Goal: Task Accomplishment & Management: Manage account settings

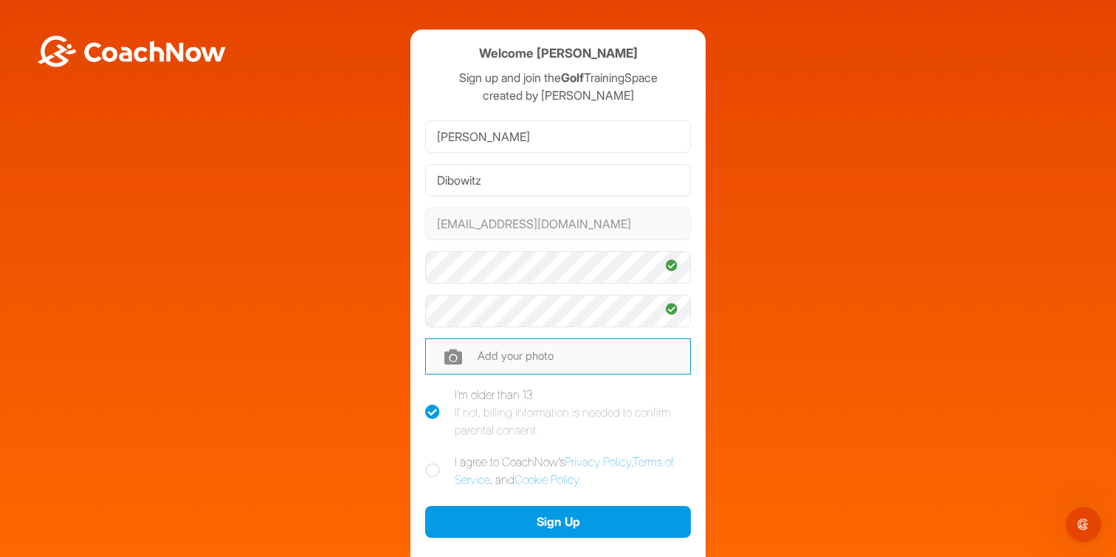
click at [445, 357] on input "file" at bounding box center [558, 355] width 266 height 35
click at [515, 361] on input "file" at bounding box center [558, 355] width 266 height 35
type input "C:\fakepath\[PERSON_NAME] head only.jpeg"
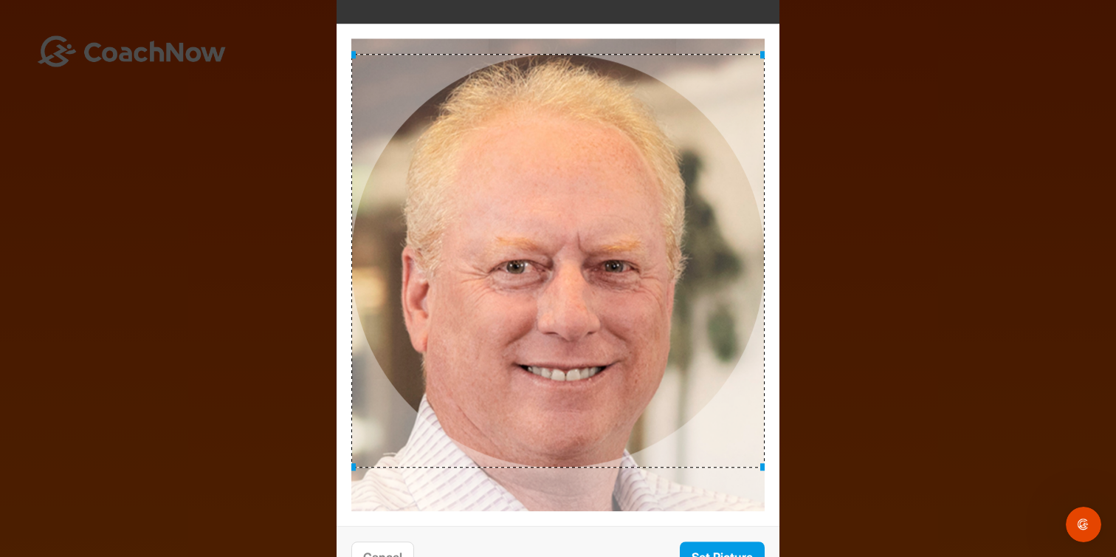
drag, startPoint x: 624, startPoint y: 275, endPoint x: 615, endPoint y: 261, distance: 16.6
click at [615, 261] on div at bounding box center [557, 260] width 413 height 413
click at [732, 549] on button "Set Picture" at bounding box center [722, 557] width 85 height 32
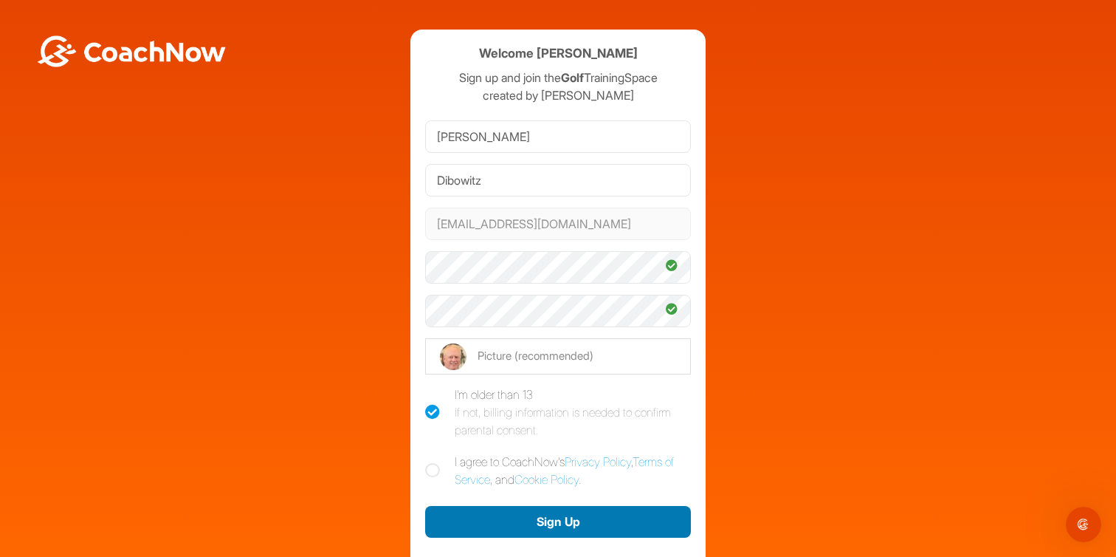
click at [608, 522] on button "Sign Up" at bounding box center [558, 522] width 266 height 32
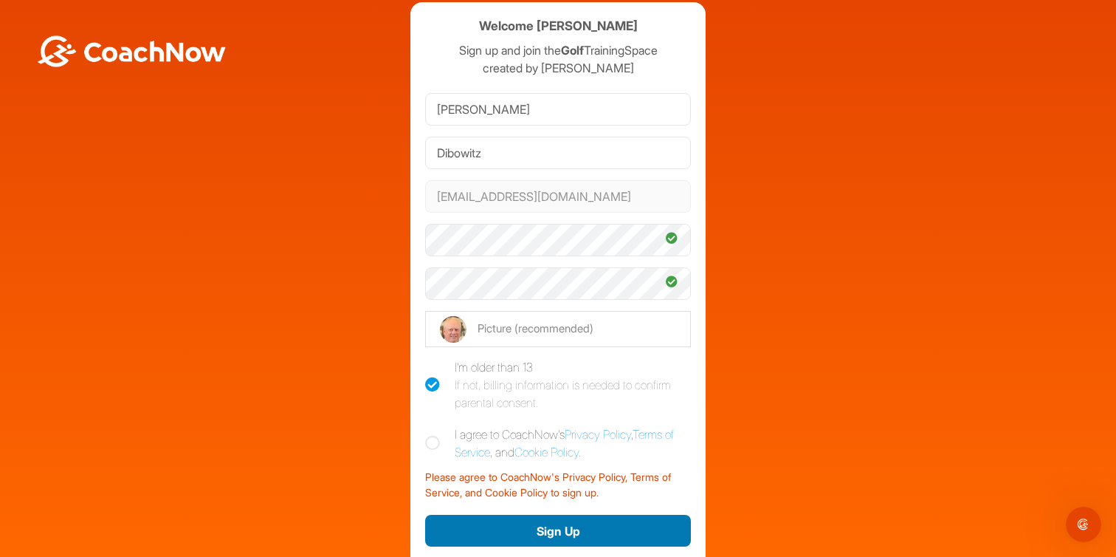
scroll to position [30, 0]
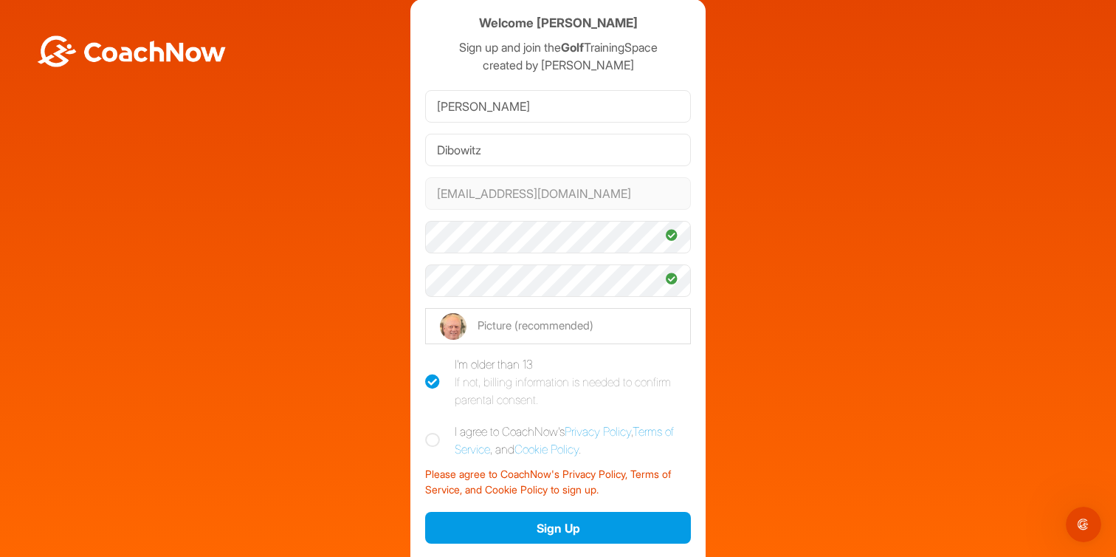
click at [427, 447] on icon at bounding box center [432, 440] width 15 height 15
click at [427, 432] on input "I agree to CoachNow's Privacy Policy , Terms of Service , and Cookie Policy ." at bounding box center [430, 427] width 10 height 10
checkbox input "true"
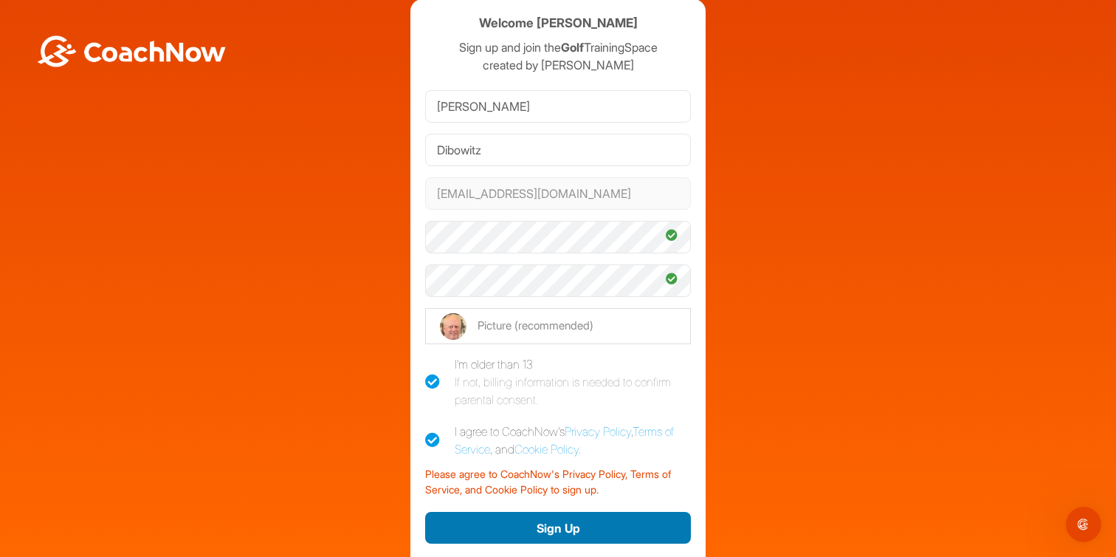
drag, startPoint x: 588, startPoint y: 523, endPoint x: 608, endPoint y: 520, distance: 19.5
click at [588, 523] on button "Sign Up" at bounding box center [558, 528] width 266 height 32
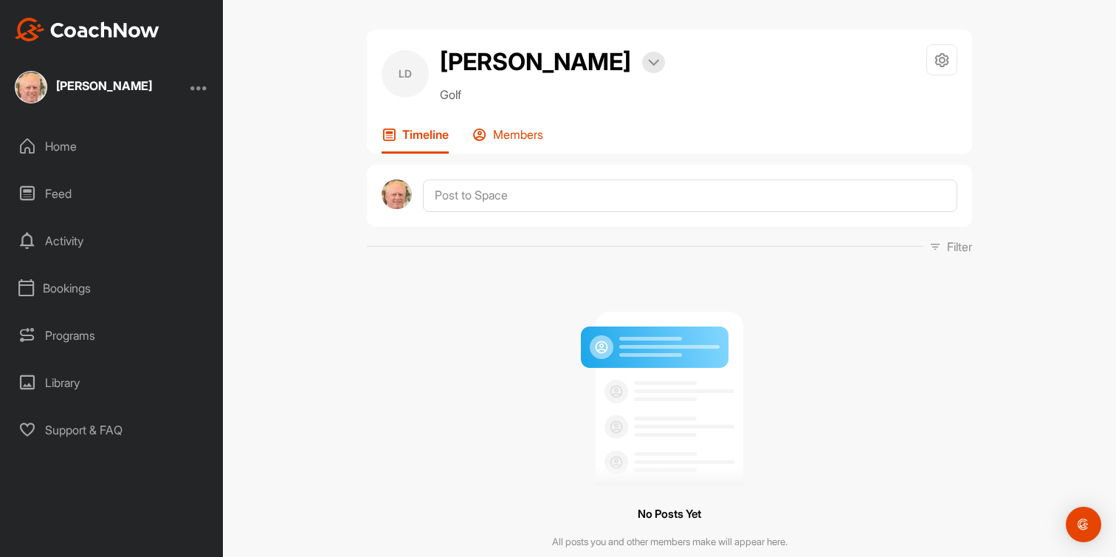
click at [523, 127] on p "Members" at bounding box center [518, 134] width 50 height 15
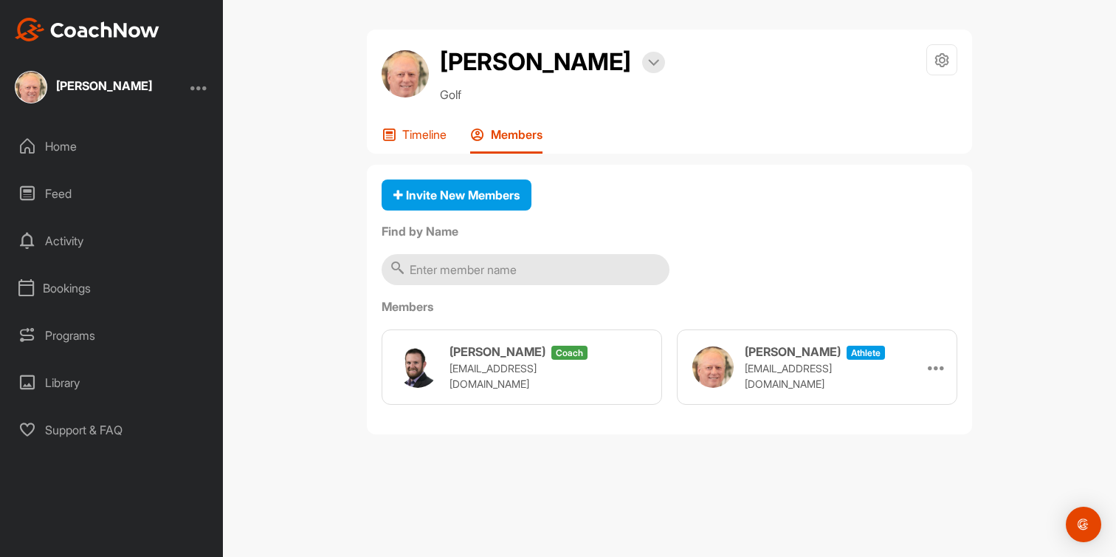
click at [401, 137] on div "Timeline" at bounding box center [414, 140] width 65 height 27
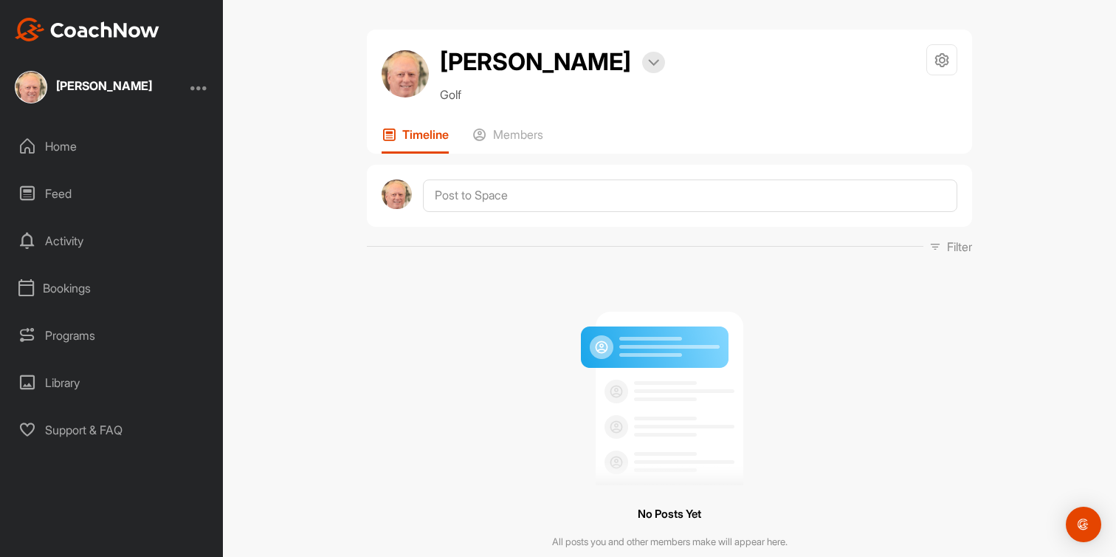
click at [96, 246] on div "Activity" at bounding box center [112, 240] width 208 height 37
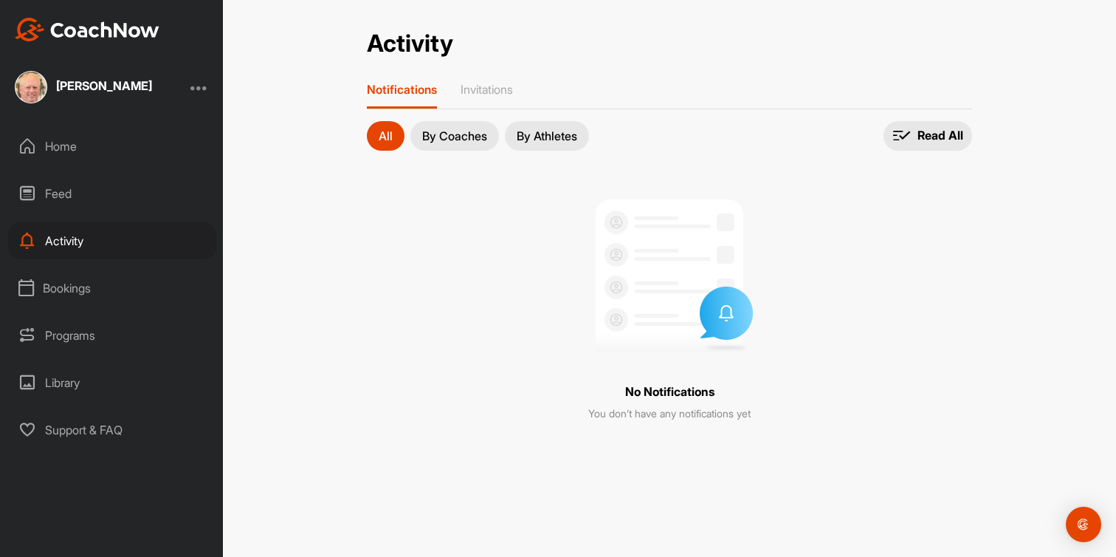
click at [82, 289] on div "Bookings" at bounding box center [112, 287] width 208 height 37
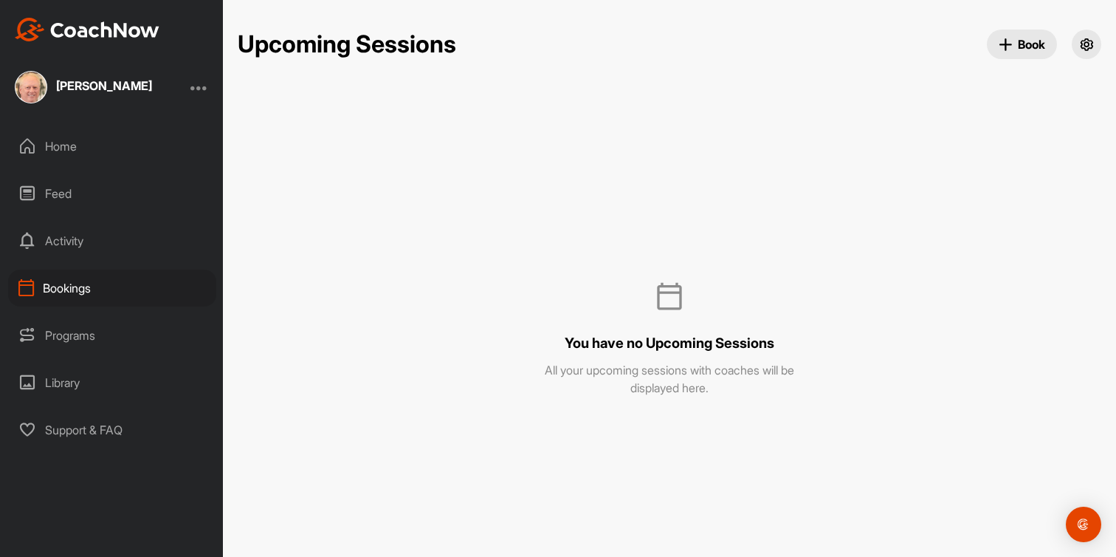
click at [77, 370] on div "Library" at bounding box center [112, 382] width 208 height 37
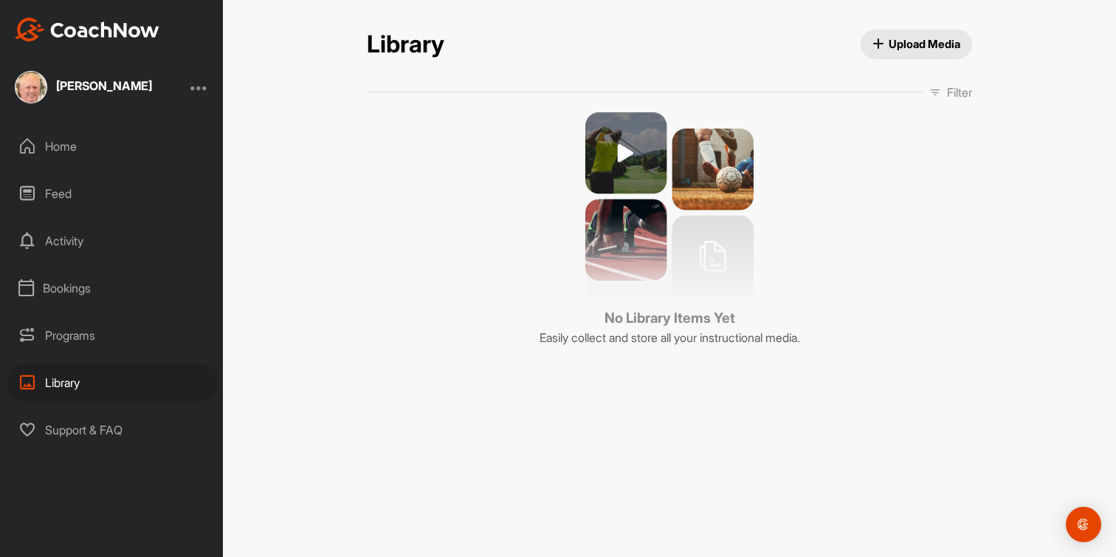
click at [55, 146] on div "Home" at bounding box center [112, 146] width 208 height 37
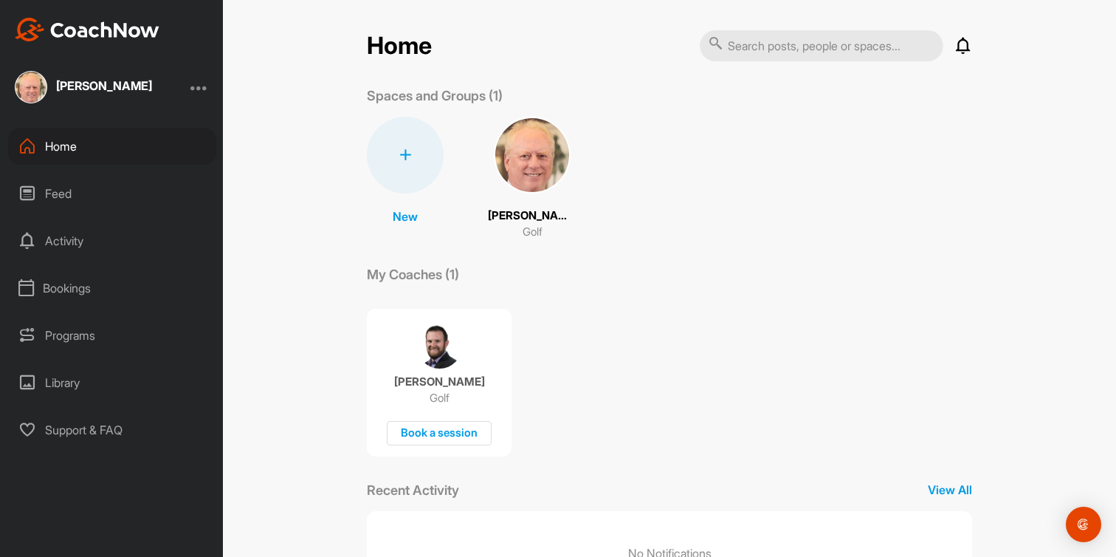
click at [188, 86] on div "[PERSON_NAME]" at bounding box center [111, 87] width 223 height 32
click at [199, 89] on div at bounding box center [199, 87] width 18 height 18
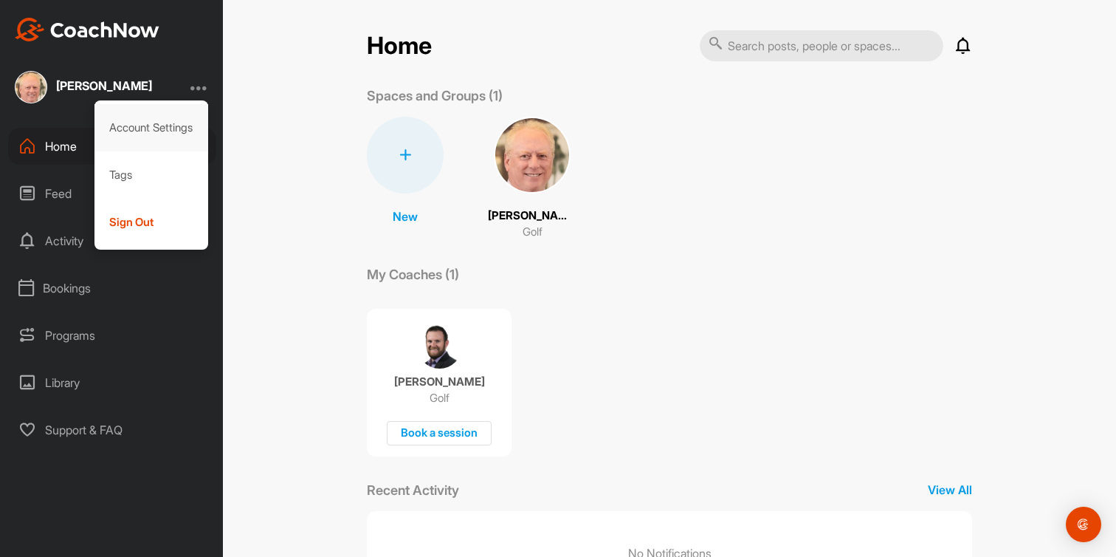
click at [190, 116] on div "Account Settings" at bounding box center [151, 127] width 114 height 47
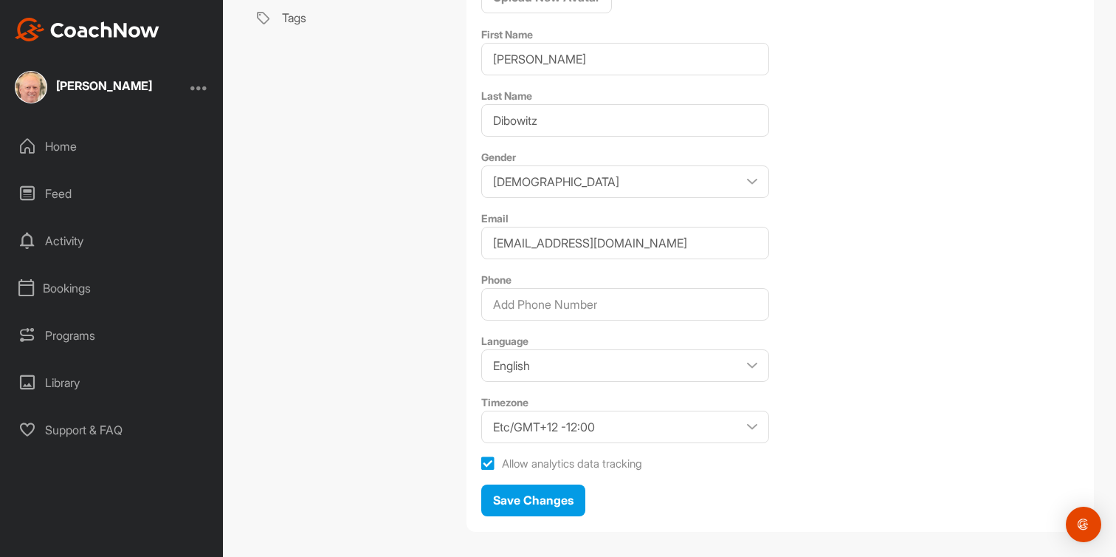
scroll to position [290, 0]
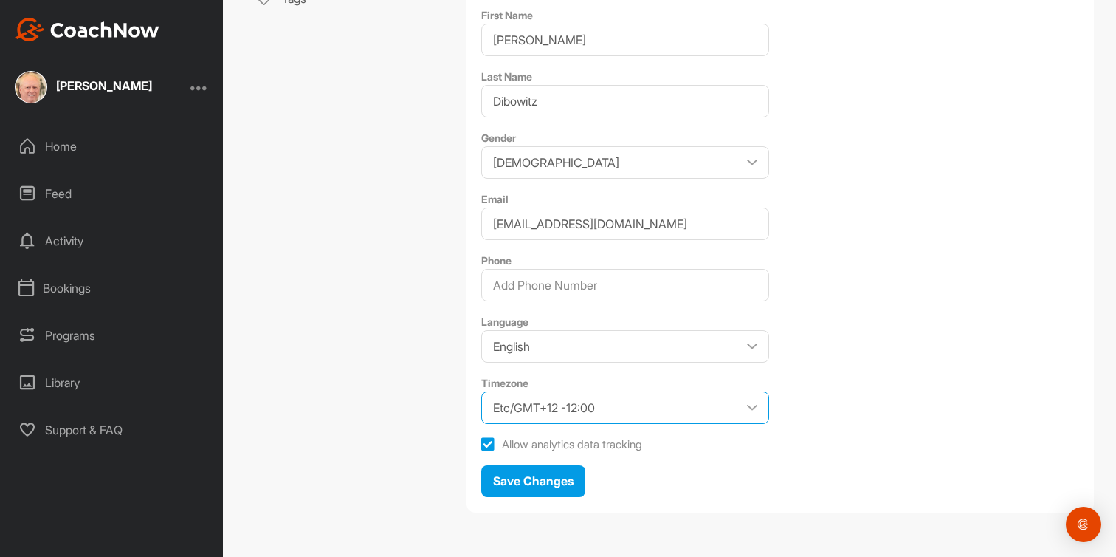
click at [734, 401] on select "Etc/GMT+12 -12:00 Etc/GMT+11 -11:00 [GEOGRAPHIC_DATA]/[GEOGRAPHIC_DATA] -11:00 …" at bounding box center [625, 407] width 288 height 32
select select "US/Pacific -07:00"
click at [481, 391] on select "Etc/GMT+12 -12:00 Etc/GMT+11 -11:00 [GEOGRAPHIC_DATA]/[GEOGRAPHIC_DATA] -11:00 …" at bounding box center [625, 407] width 288 height 32
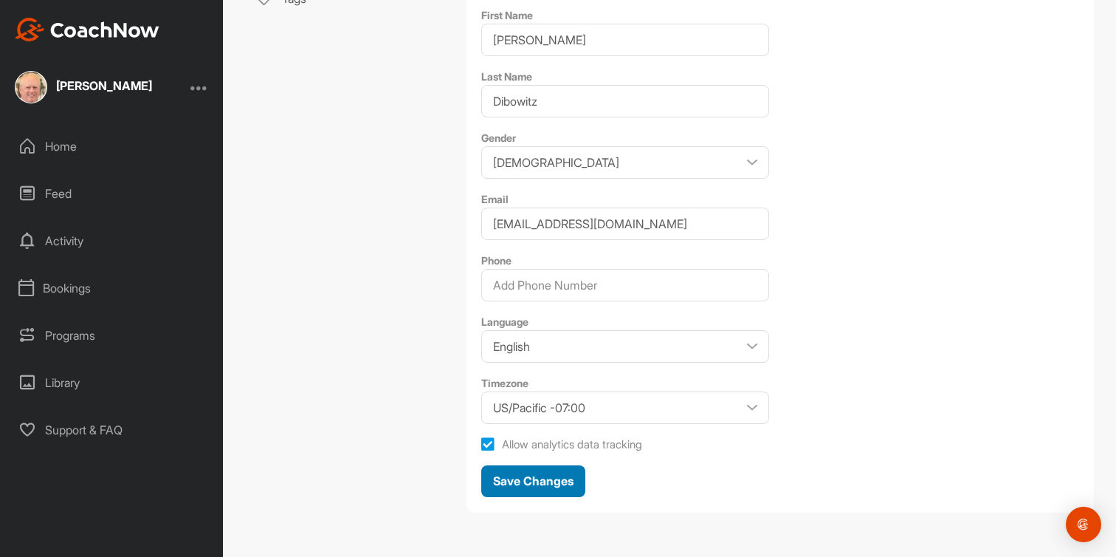
click at [554, 479] on span "Save Changes" at bounding box center [533, 480] width 80 height 15
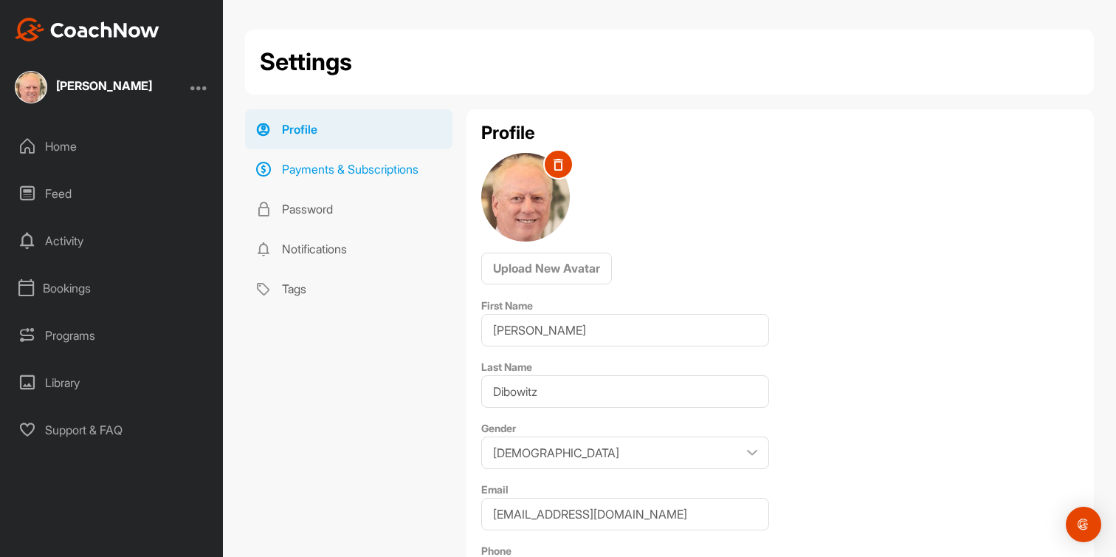
click at [338, 173] on link "Payments & Subscriptions" at bounding box center [348, 169] width 207 height 40
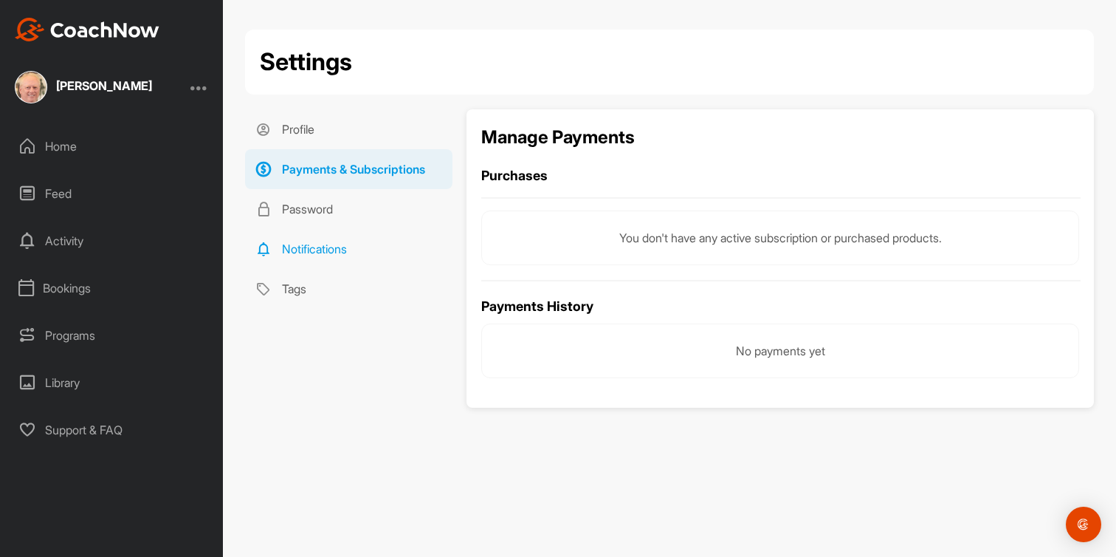
click at [348, 252] on link "Notifications" at bounding box center [348, 249] width 207 height 40
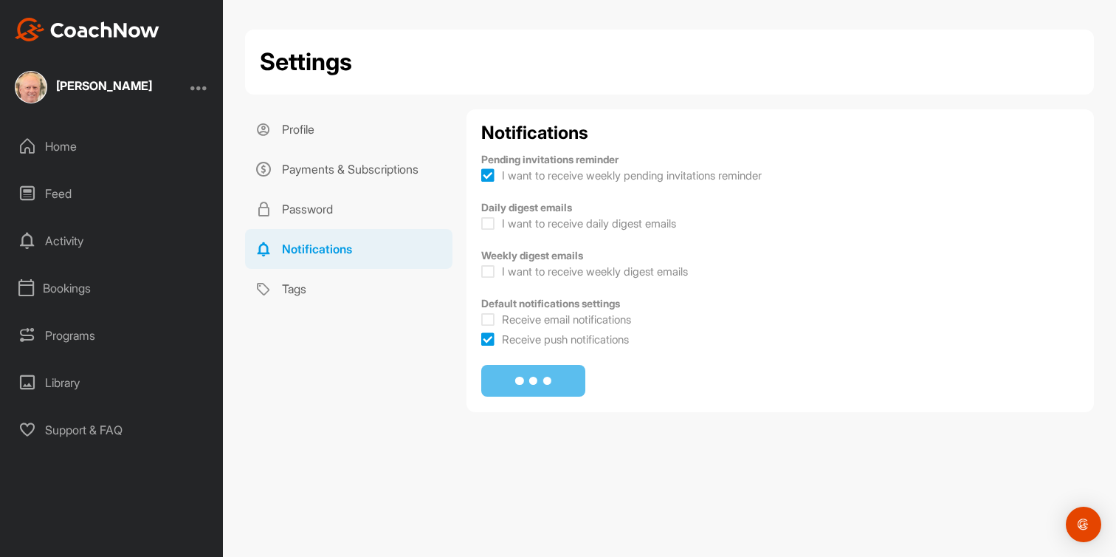
checkbox input "true"
click at [290, 292] on link "Tags" at bounding box center [348, 289] width 207 height 40
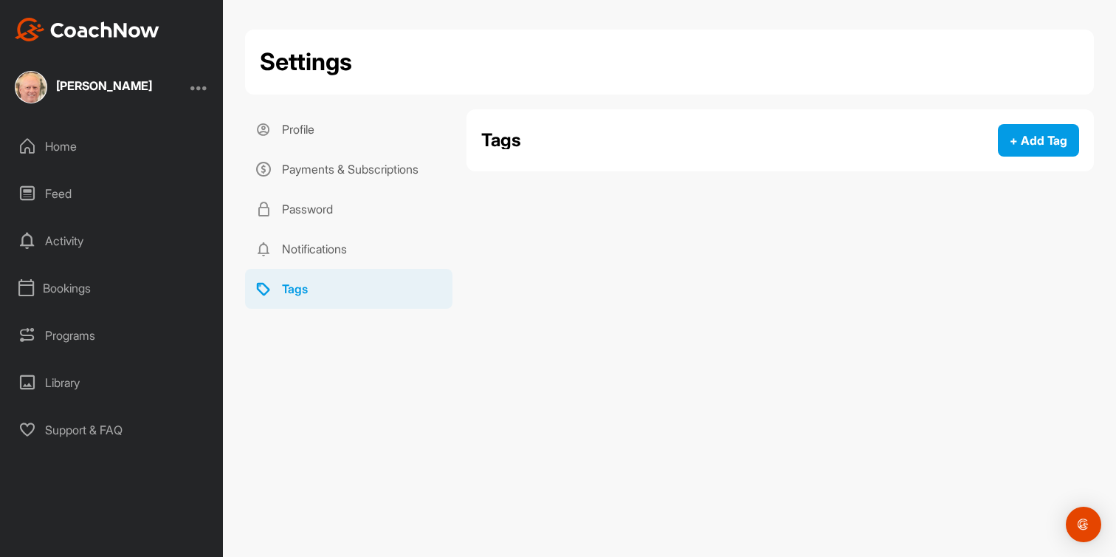
click at [64, 157] on div "Home" at bounding box center [112, 146] width 208 height 37
